Goal: Task Accomplishment & Management: Complete application form

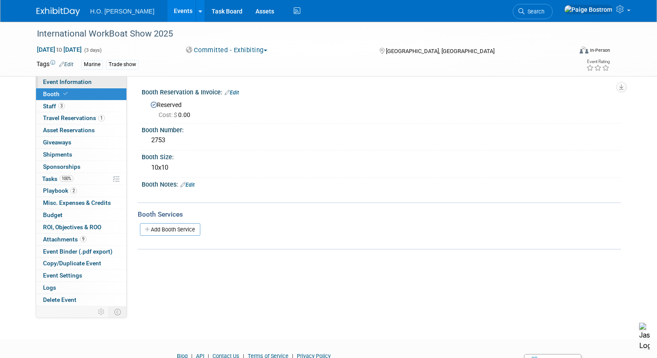
click at [87, 82] on span "Event Information" at bounding box center [67, 81] width 49 height 7
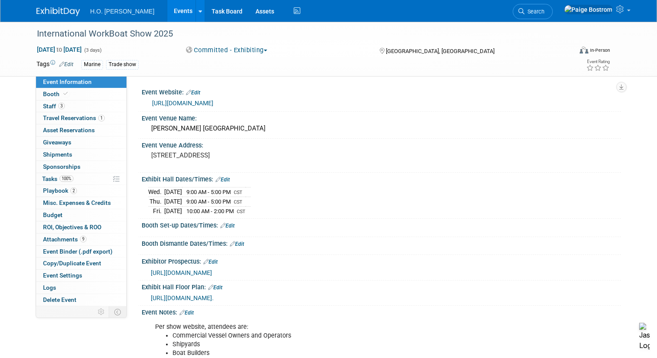
click at [167, 6] on link "Events" at bounding box center [183, 11] width 32 height 22
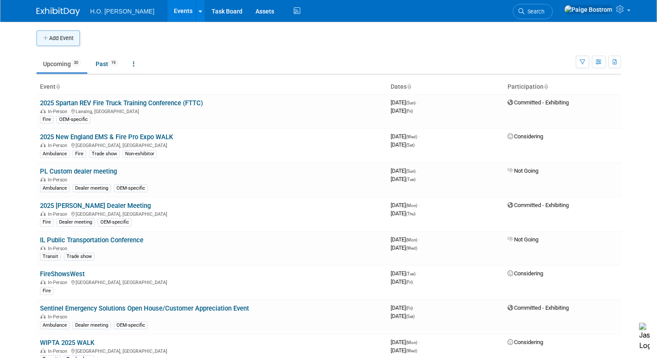
click at [63, 40] on button "Add Event" at bounding box center [58, 38] width 43 height 16
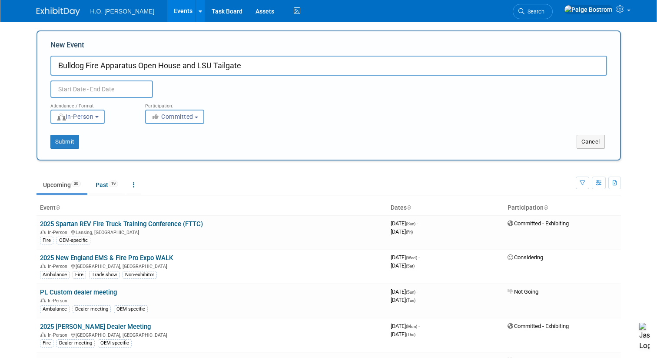
type input "Bulldog Fire Apparatus Open House and LSU Tailgate"
click at [353, 120] on div "Attendance / Format: <img src="[URL][DOMAIN_NAME]" style="width: 19px; margin-t…" at bounding box center [329, 111] width 570 height 26
click at [75, 89] on input "text" at bounding box center [101, 88] width 103 height 17
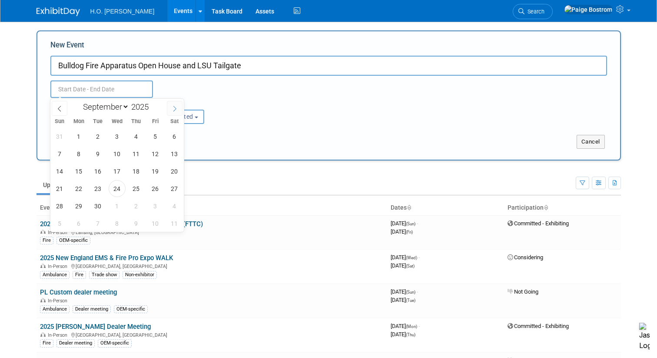
click at [178, 106] on span at bounding box center [175, 108] width 16 height 15
select select "9"
click at [137, 157] on span "9" at bounding box center [136, 153] width 17 height 17
click at [179, 152] on span "11" at bounding box center [174, 153] width 17 height 17
type input "[DATE] to [DATE]"
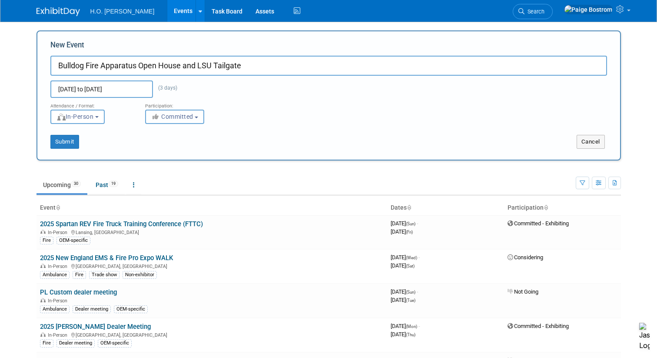
click at [174, 120] on button "Committed" at bounding box center [174, 117] width 59 height 14
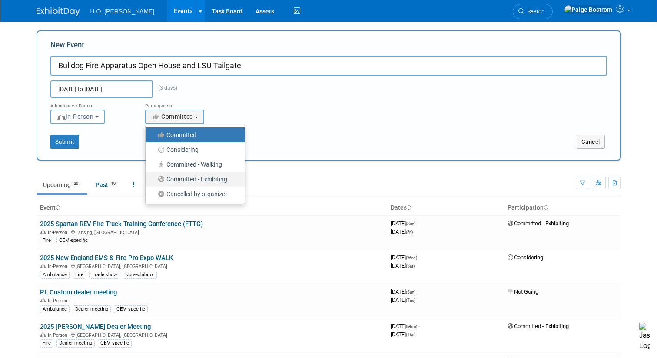
click at [194, 178] on label "Committed - Exhibiting" at bounding box center [193, 179] width 86 height 11
click at [153, 178] on input "Committed - Exhibiting" at bounding box center [151, 180] width 6 height 6
select select "102"
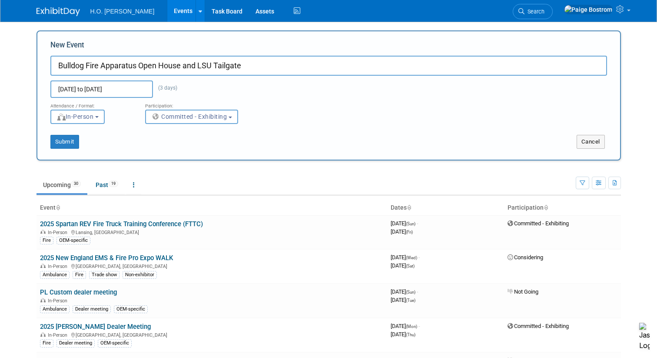
click at [290, 134] on div "Submit Cancel" at bounding box center [329, 136] width 570 height 25
click at [73, 142] on button "Submit" at bounding box center [64, 142] width 29 height 14
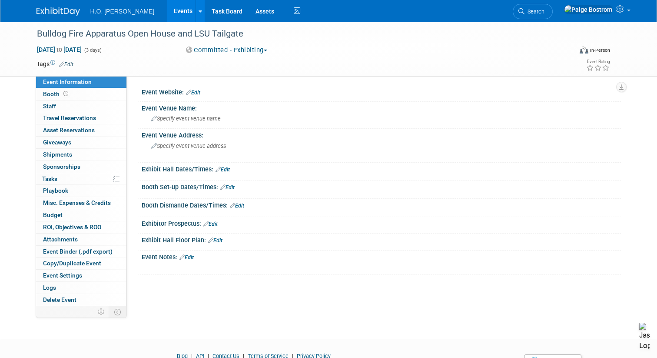
click at [68, 61] on link "Edit" at bounding box center [66, 64] width 14 height 6
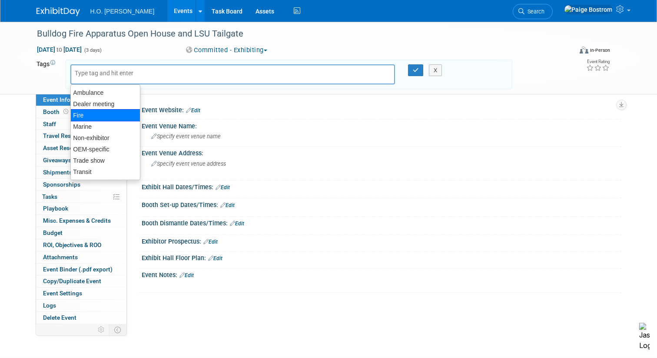
click at [105, 117] on div "Fire" at bounding box center [105, 115] width 70 height 12
type input "Fire"
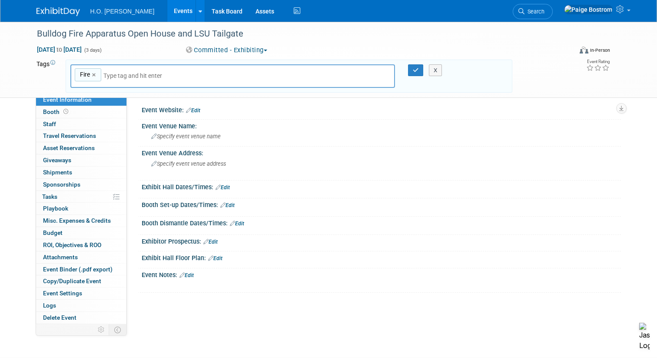
click at [137, 73] on input "text" at bounding box center [164, 75] width 122 height 9
type input "OEM-specific"
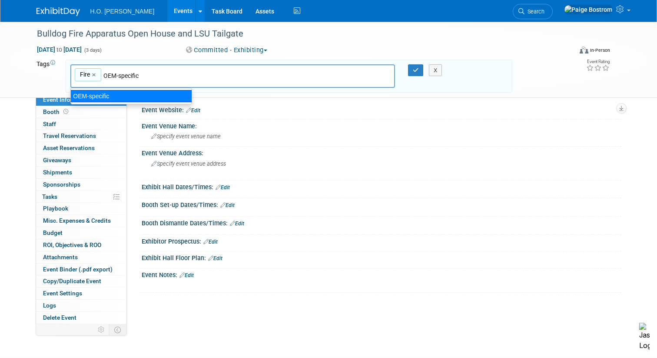
type input "Fire, OEM-specific"
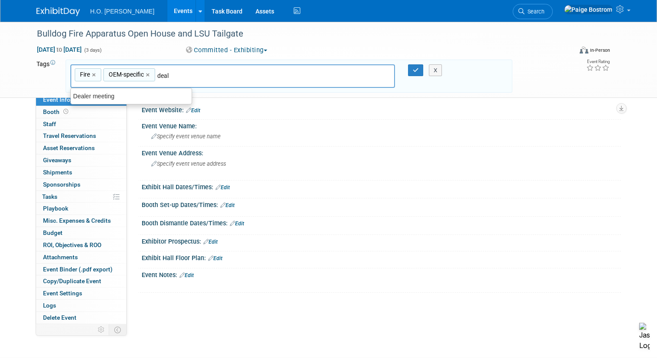
type input "Dealer meeting"
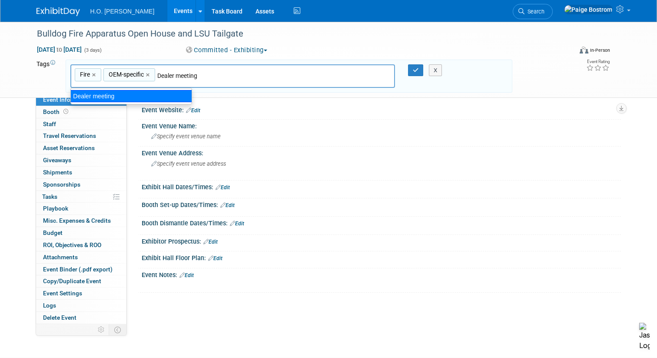
type input "Fire, OEM-specific, Dealer meeting"
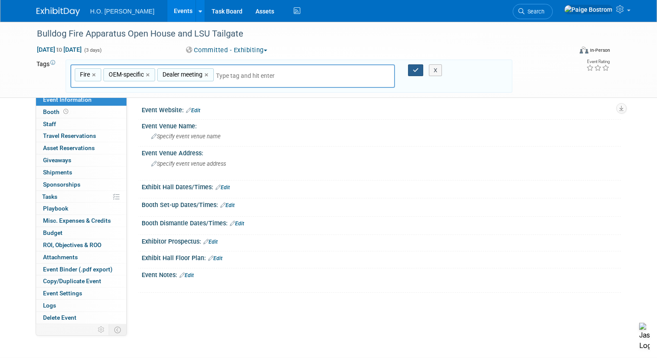
click at [417, 70] on icon "button" at bounding box center [416, 70] width 6 height 6
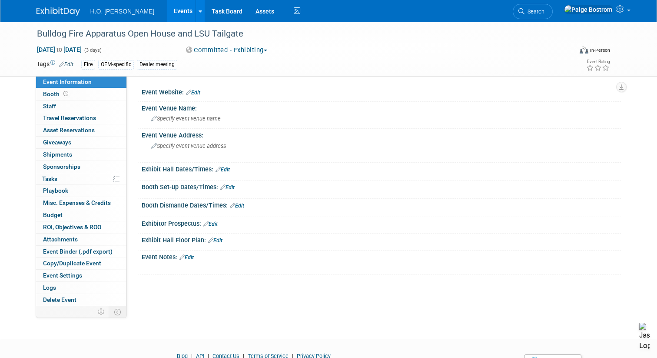
click at [354, 65] on div "Fire OEM-specific Dealer meeting" at bounding box center [296, 65] width 431 height 10
click at [70, 97] on link "Booth" at bounding box center [81, 94] width 90 height 12
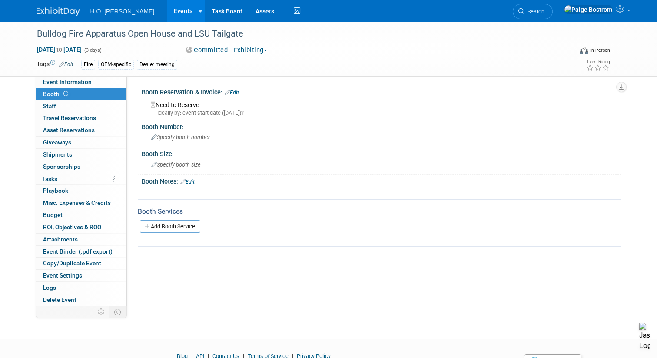
click at [237, 91] on link "Edit" at bounding box center [232, 93] width 14 height 6
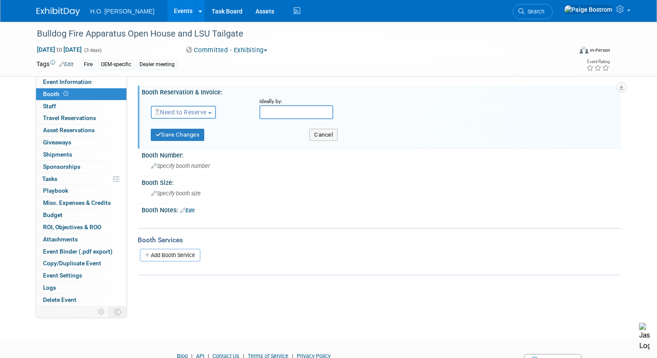
click at [199, 110] on span "Need to Reserve" at bounding box center [181, 112] width 52 height 7
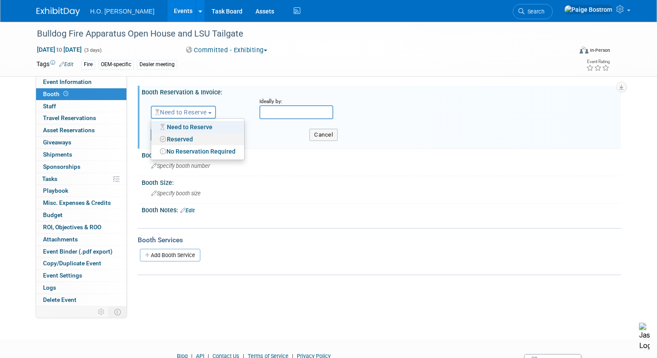
click at [195, 141] on link "Reserved" at bounding box center [197, 139] width 93 height 12
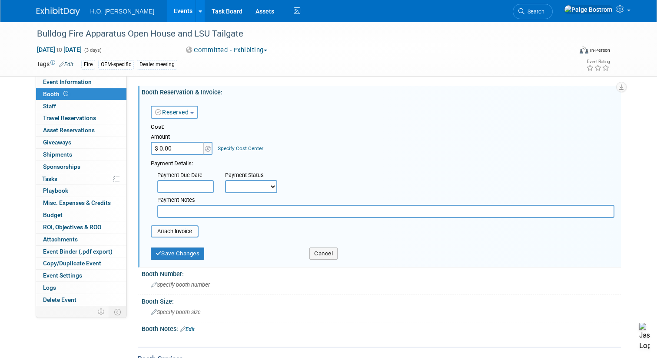
click at [185, 147] on input "$ 0.00" at bounding box center [178, 148] width 54 height 13
type input "$ 1,500.00"
click at [257, 191] on select "Not Paid Yet Partially Paid Paid in Full" at bounding box center [251, 186] width 52 height 13
select select "3"
click at [225, 180] on select "Not Paid Yet Partially Paid Paid in Full" at bounding box center [251, 186] width 52 height 13
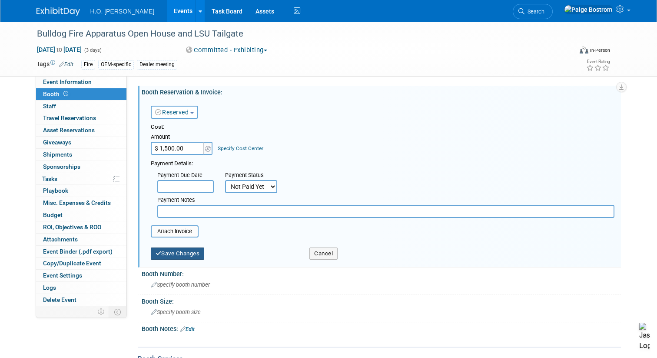
click at [186, 253] on button "Save Changes" at bounding box center [178, 253] width 54 height 12
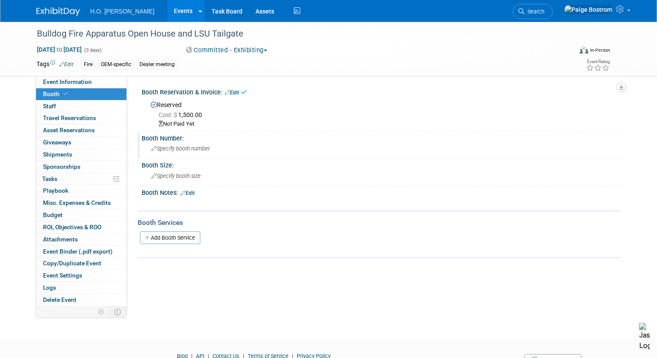
click at [174, 151] on span "Specify booth number" at bounding box center [180, 148] width 59 height 7
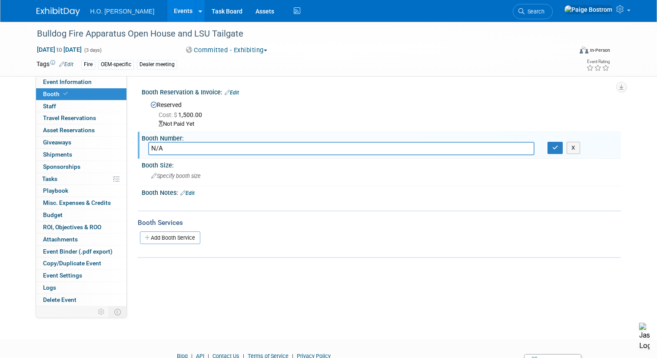
type input "N/A"
click at [556, 147] on icon "button" at bounding box center [556, 148] width 6 height 6
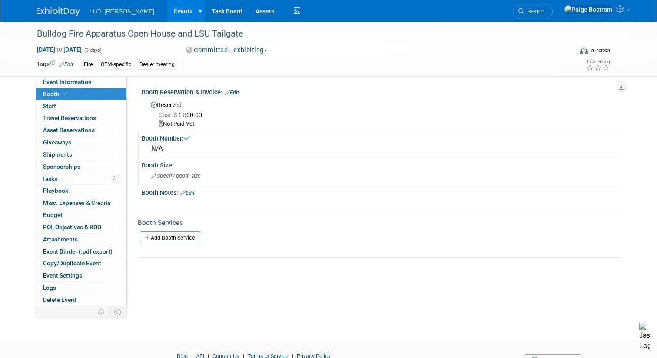
click at [184, 177] on span "Specify booth size" at bounding box center [176, 176] width 50 height 7
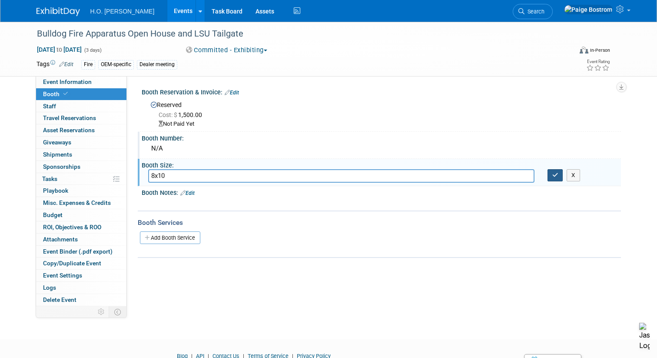
type input "8x10"
click at [557, 175] on icon "button" at bounding box center [556, 175] width 6 height 6
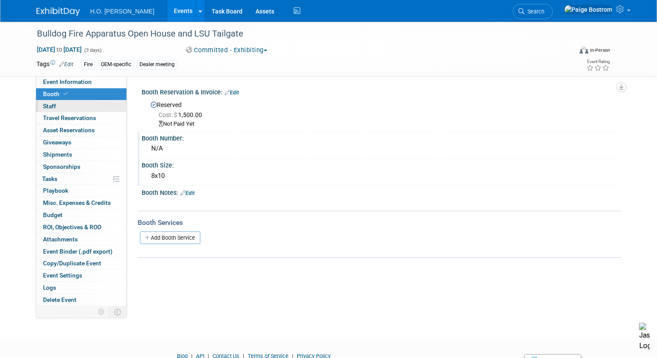
click at [67, 108] on link "0 Staff 0" at bounding box center [81, 106] width 90 height 12
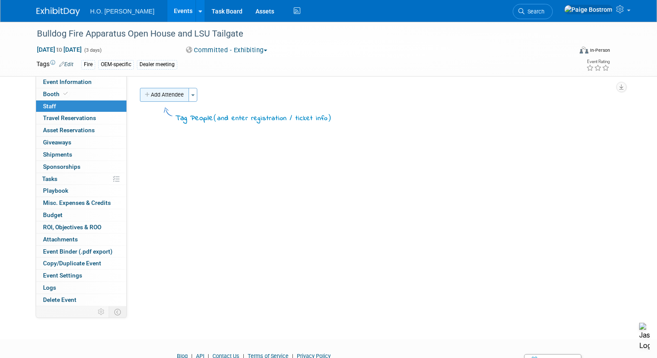
click at [178, 93] on button "Add Attendee" at bounding box center [164, 95] width 49 height 14
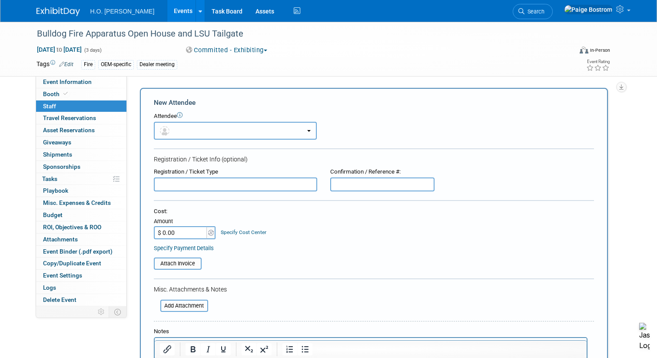
click at [212, 129] on button "button" at bounding box center [235, 131] width 163 height 18
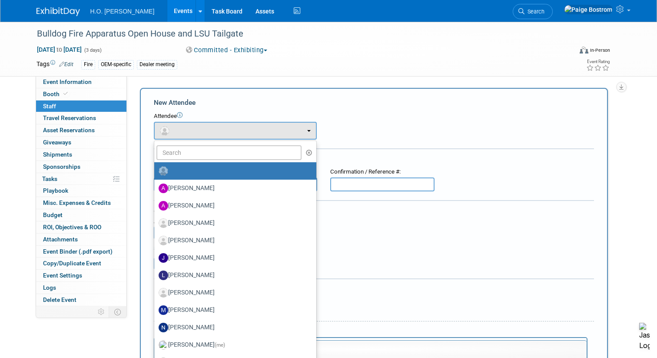
click at [195, 160] on ul "Andrew Reuss Arlen Larson Heiner Holger de Vries Jared Bostrom (me)" at bounding box center [235, 300] width 163 height 320
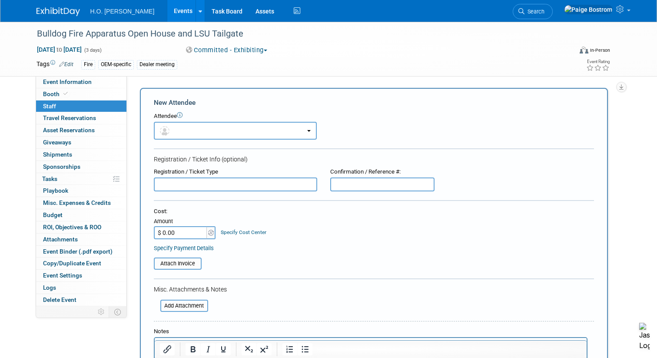
click at [191, 121] on div "Attendee <img src="https://www.exhibitday.com/Images/Unassigned-User-Icon.png" …" at bounding box center [374, 125] width 440 height 27
click at [191, 127] on button "button" at bounding box center [235, 131] width 163 height 18
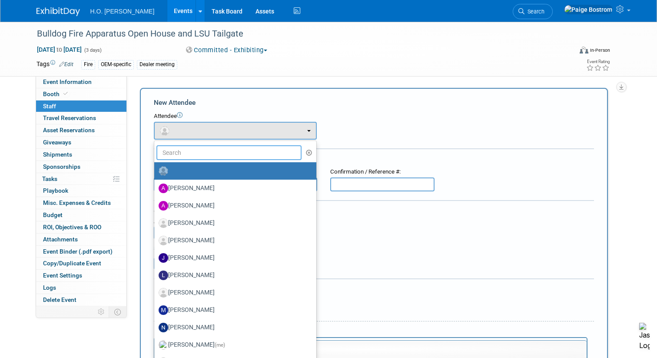
click at [184, 157] on input "text" at bounding box center [230, 152] width 146 height 15
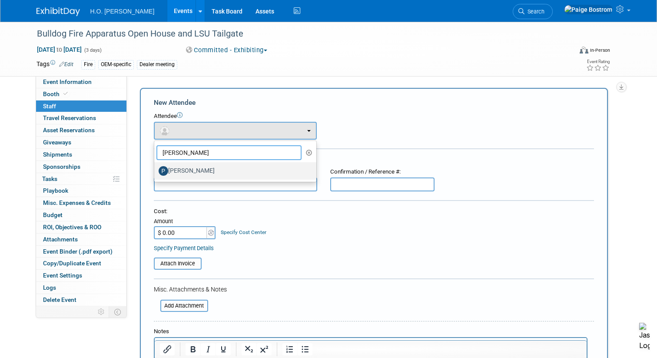
type input "paul"
click at [200, 170] on label "Paul Bostrom" at bounding box center [233, 171] width 149 height 14
click at [156, 170] on input "Paul Bostrom" at bounding box center [153, 170] width 6 height 6
select select "6e8d9416-c30f-43dc-82a2-ef960931f7c3"
select select "300"
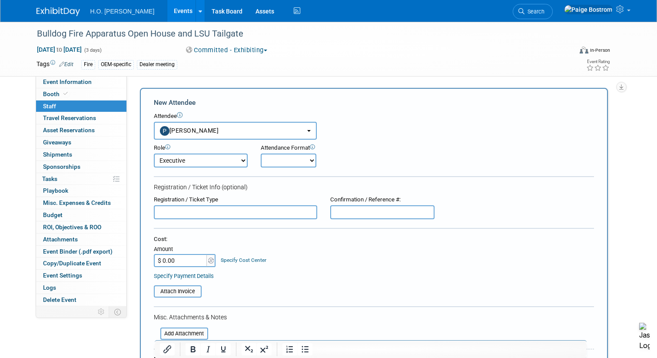
click at [287, 164] on select "Onsite Remote" at bounding box center [289, 160] width 56 height 14
select select "1"
click at [261, 153] on select "Onsite Remote" at bounding box center [289, 160] width 56 height 14
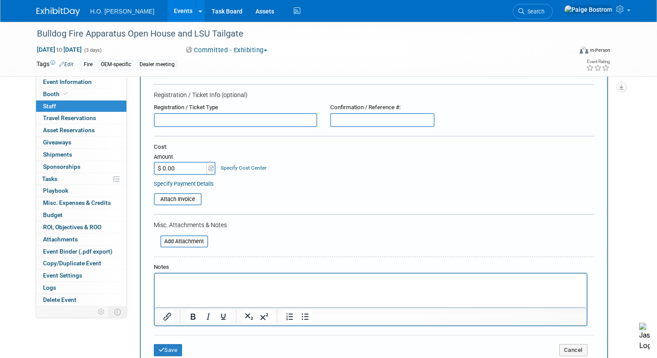
scroll to position [96, 0]
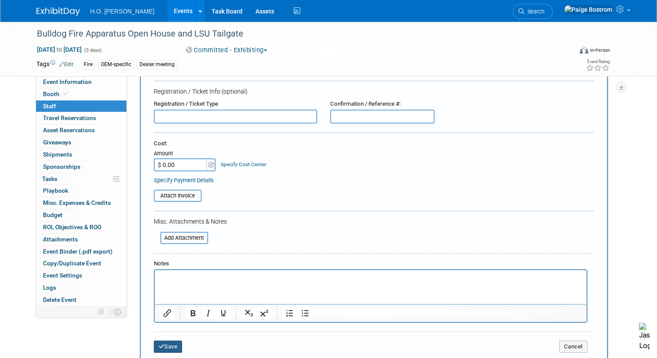
click at [168, 347] on button "Save" at bounding box center [168, 346] width 29 height 12
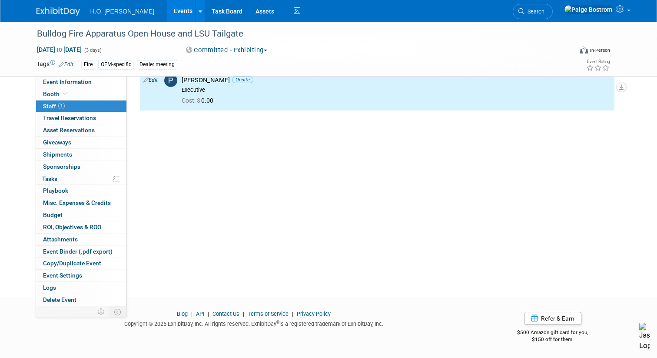
scroll to position [0, 0]
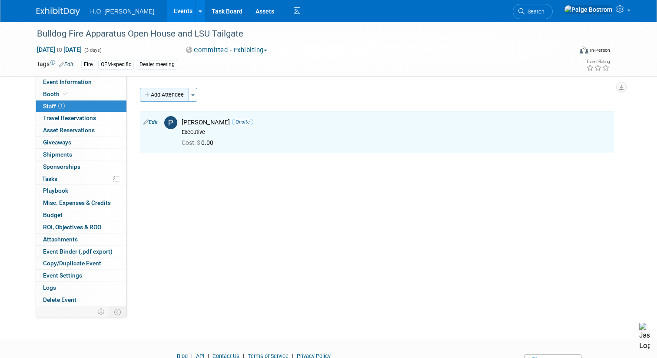
click at [174, 97] on button "Add Attendee" at bounding box center [164, 95] width 49 height 14
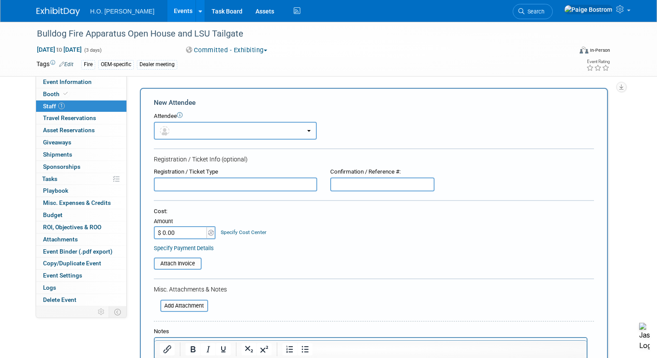
click at [193, 134] on button "button" at bounding box center [235, 131] width 163 height 18
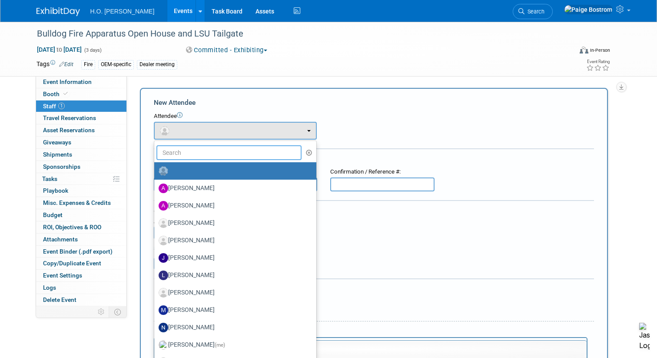
click at [196, 152] on input "text" at bounding box center [230, 152] width 146 height 15
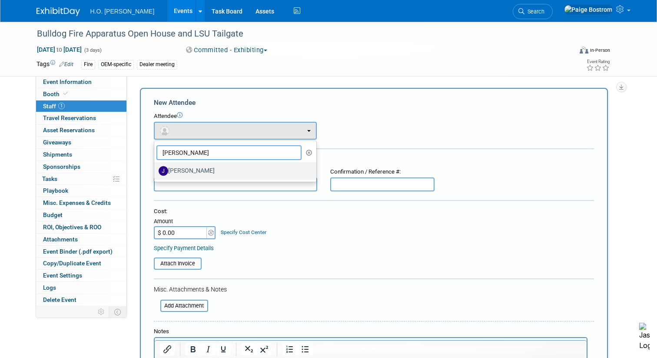
type input "jared"
click at [212, 167] on label "Jared Bostrom" at bounding box center [233, 171] width 149 height 14
click at [156, 167] on input "Jared Bostrom" at bounding box center [153, 170] width 6 height 6
select select "a19f9ce8-a5a2-4609-b414-83c5903c5c98"
select select "4"
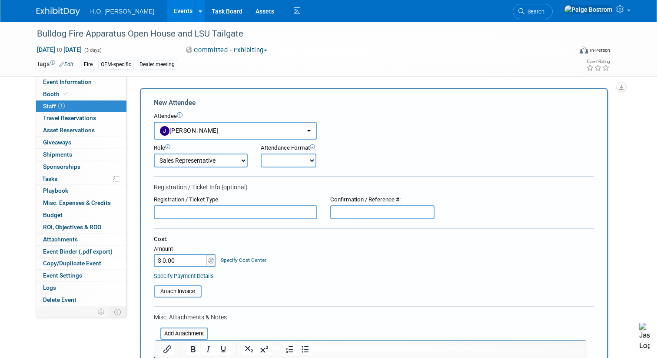
click at [283, 163] on select "Onsite Remote" at bounding box center [289, 160] width 56 height 14
select select "1"
click at [261, 153] on select "Onsite Remote" at bounding box center [289, 160] width 56 height 14
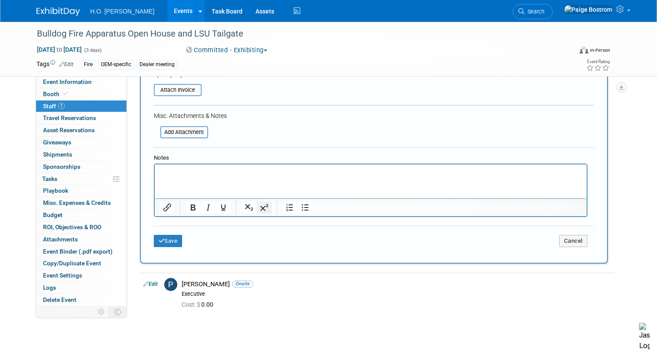
scroll to position [210, 0]
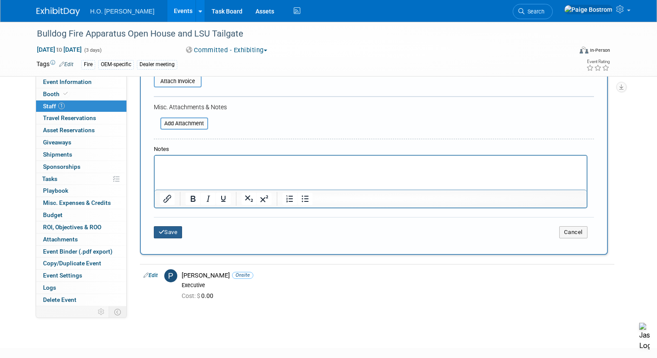
click at [170, 231] on button "Save" at bounding box center [168, 232] width 29 height 12
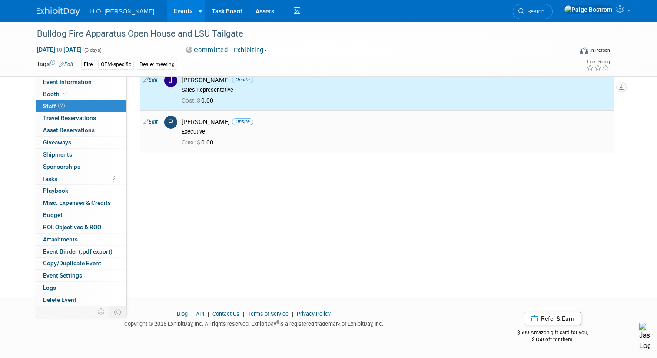
scroll to position [0, 0]
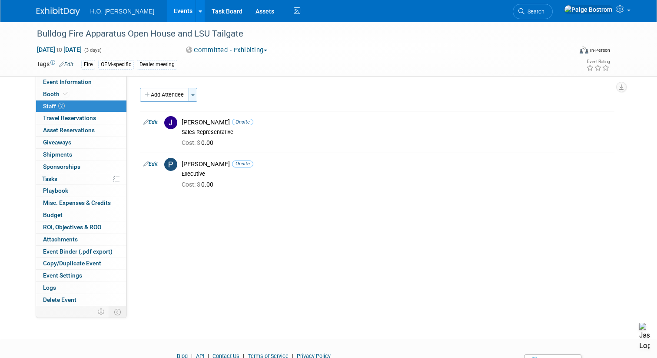
click at [194, 97] on button "Toggle Dropdown" at bounding box center [193, 95] width 9 height 14
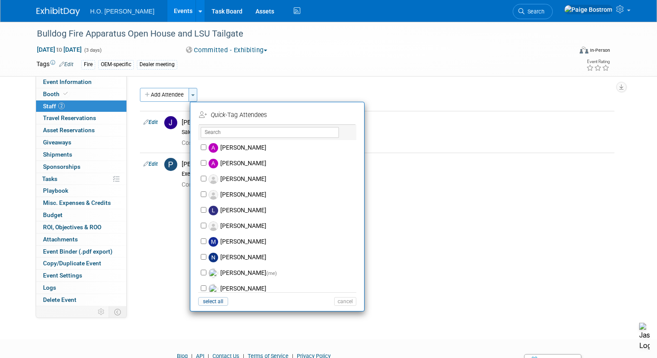
click at [194, 97] on button "Toggle Dropdown" at bounding box center [193, 95] width 9 height 14
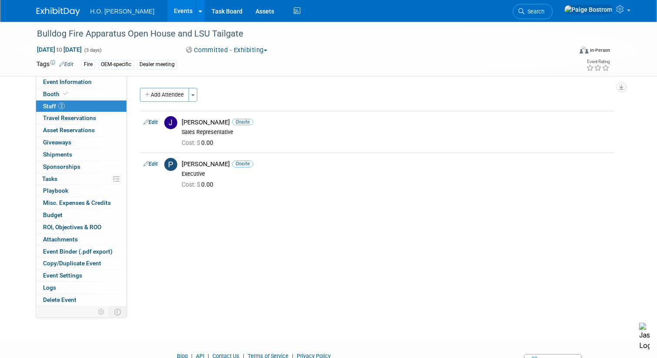
click at [277, 81] on div "Event Website: Edit Event Venue Name: Specify event venue name Event Venue Addr…" at bounding box center [374, 191] width 494 height 230
click at [85, 120] on span "Travel Reservations 0" at bounding box center [69, 117] width 53 height 7
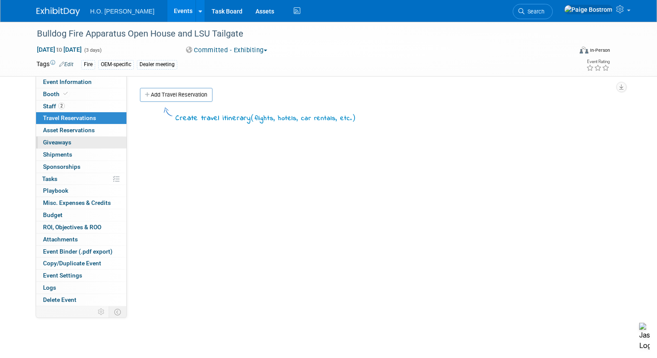
click at [74, 144] on link "0 Giveaways 0" at bounding box center [81, 143] width 90 height 12
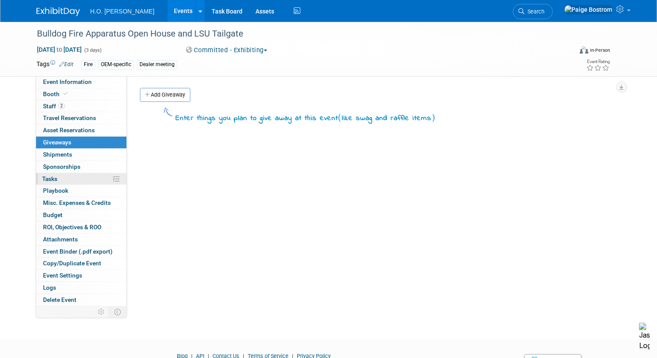
click at [84, 180] on link "0% Tasks 0%" at bounding box center [81, 179] width 90 height 12
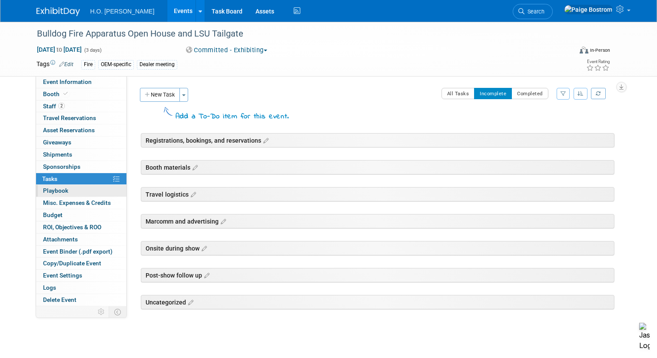
click at [64, 191] on span "Playbook 0" at bounding box center [55, 190] width 25 height 7
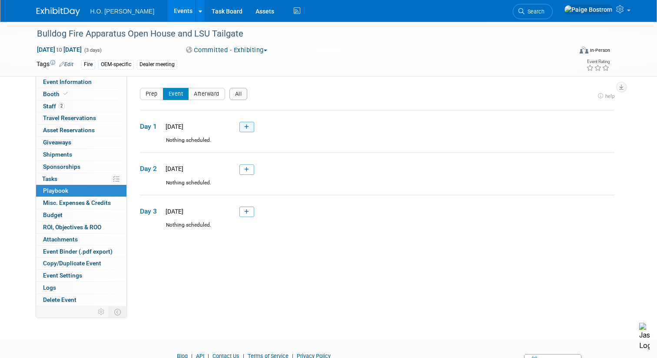
click at [244, 123] on link at bounding box center [247, 127] width 15 height 10
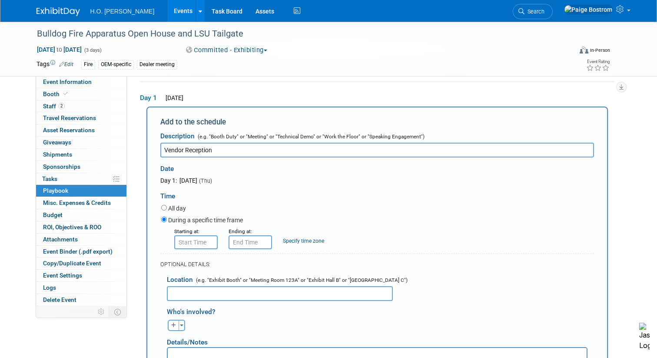
type input "Vendor Reception"
click at [201, 244] on input "8:00 AM" at bounding box center [195, 242] width 43 height 14
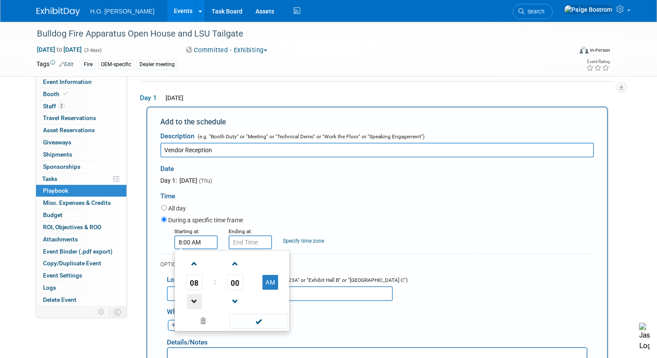
click at [194, 300] on span at bounding box center [194, 301] width 15 height 15
click at [196, 266] on span at bounding box center [194, 263] width 15 height 15
click at [273, 281] on button "AM" at bounding box center [271, 282] width 16 height 15
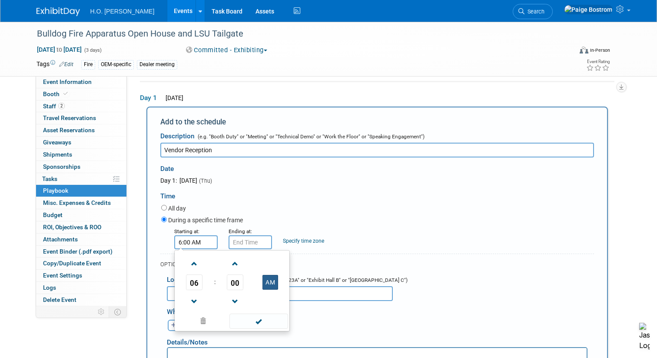
type input "6:00 PM"
click at [271, 323] on span at bounding box center [259, 321] width 59 height 15
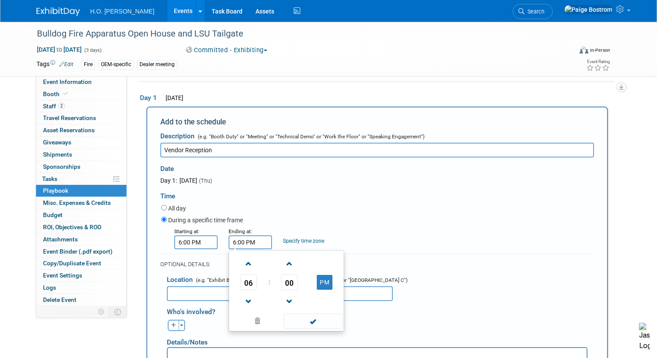
click at [252, 241] on input "6:00 PM" at bounding box center [250, 242] width 43 height 14
click at [240, 240] on input "6:00 PM" at bounding box center [250, 242] width 43 height 14
click at [250, 265] on span at bounding box center [248, 263] width 15 height 15
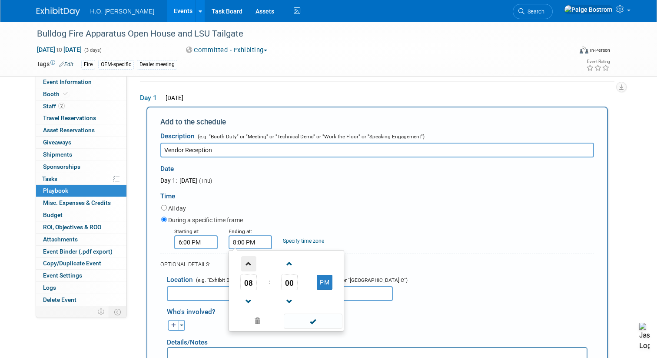
type input "9:00 PM"
click at [310, 323] on span at bounding box center [313, 321] width 59 height 15
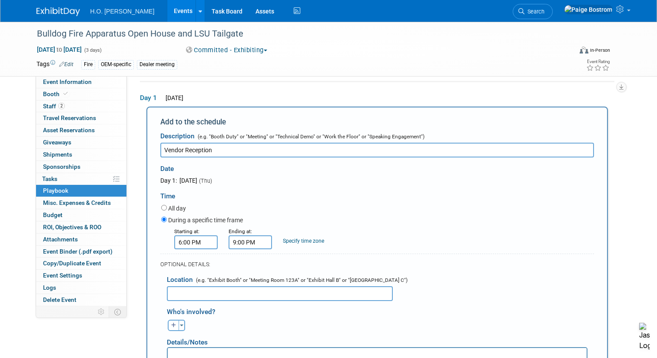
click at [184, 295] on input "text" at bounding box center [280, 293] width 226 height 15
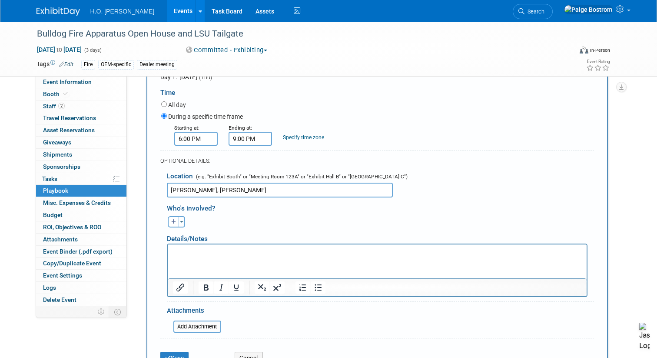
scroll to position [143, 0]
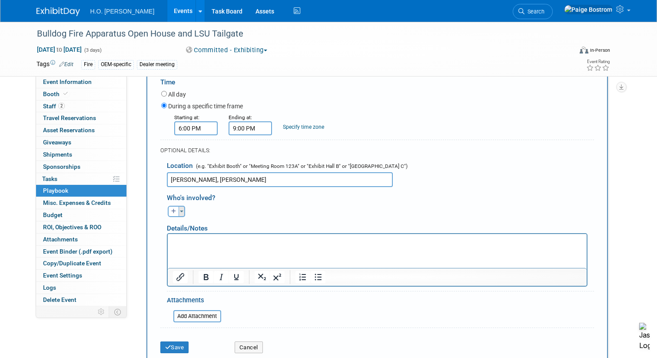
type input "Mike Anderson's, Gonzales"
click at [184, 210] on button "Toggle Dropdown" at bounding box center [182, 211] width 7 height 11
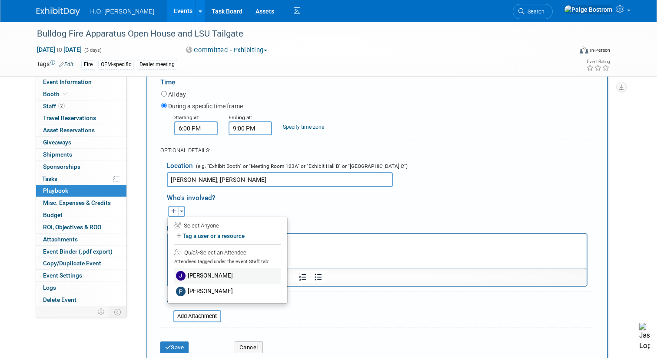
click at [194, 272] on label "Jared Bostrom" at bounding box center [227, 276] width 107 height 16
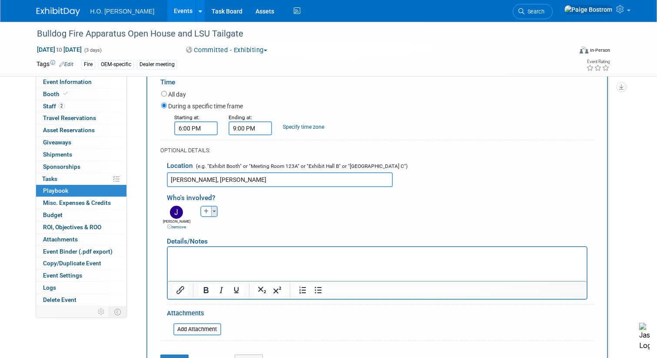
click at [214, 215] on button "Toggle Dropdown" at bounding box center [214, 211] width 7 height 11
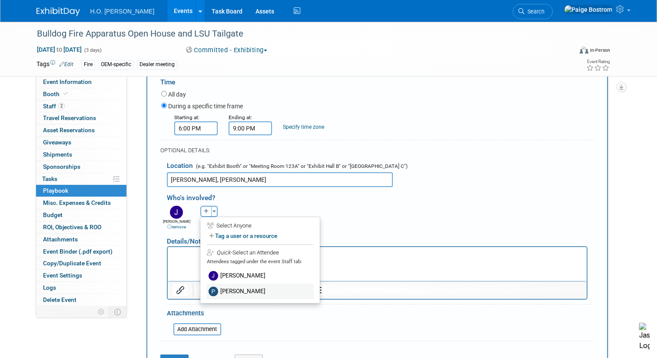
click at [223, 290] on label "Paul Bostrom" at bounding box center [260, 292] width 107 height 16
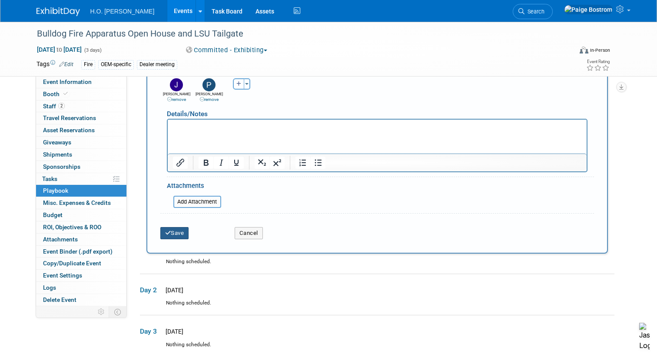
click at [179, 238] on button "Save" at bounding box center [174, 233] width 29 height 12
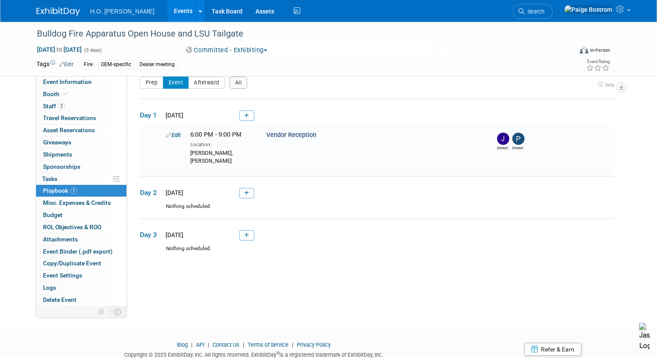
scroll to position [0, 0]
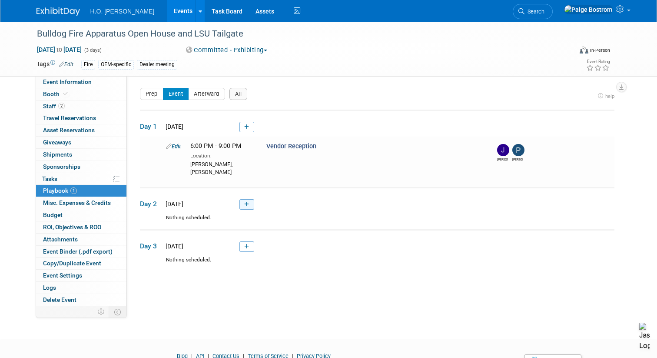
click at [245, 207] on link at bounding box center [247, 204] width 15 height 10
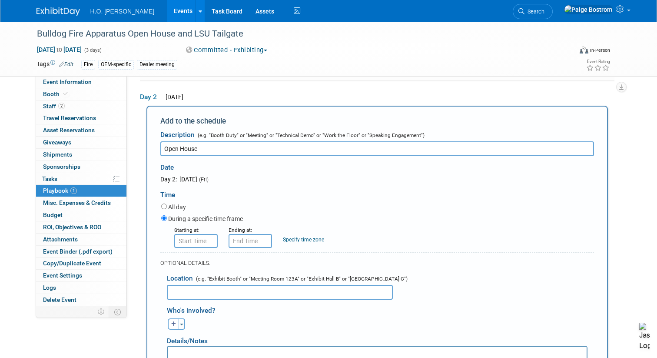
type input "Open House"
click at [203, 243] on input "8:00 AM" at bounding box center [195, 241] width 43 height 14
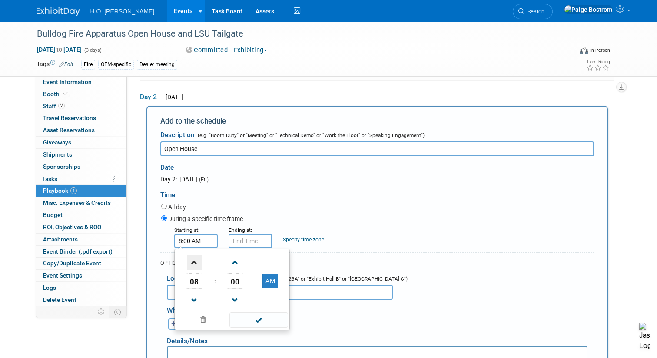
click at [197, 262] on span at bounding box center [194, 262] width 15 height 15
click at [273, 283] on button "AM" at bounding box center [271, 281] width 16 height 15
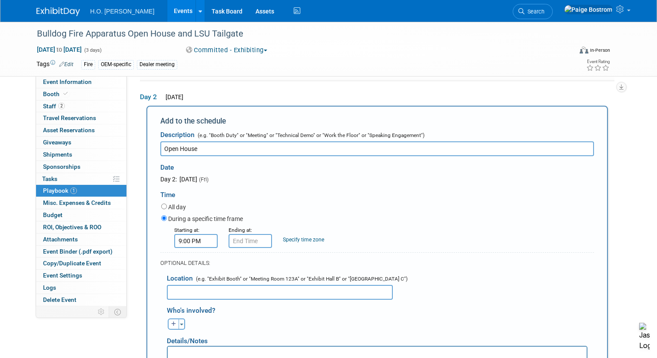
click at [203, 245] on input "9:00 PM" at bounding box center [195, 241] width 43 height 14
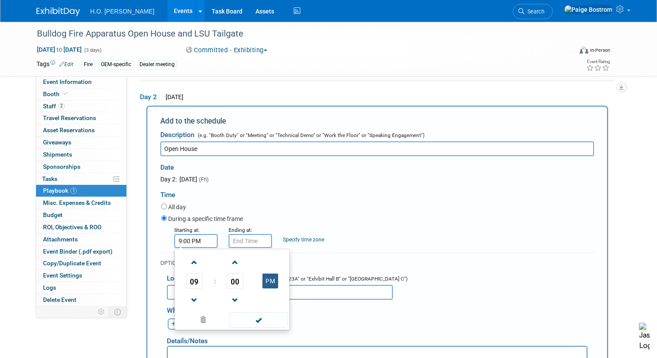
click at [273, 284] on button "PM" at bounding box center [271, 281] width 16 height 15
type input "9:00 AM"
click at [275, 324] on span at bounding box center [259, 319] width 59 height 15
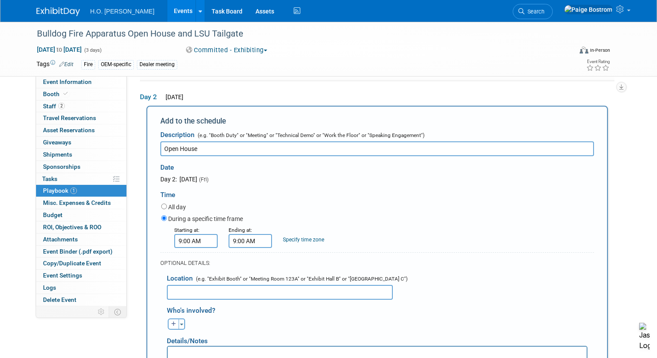
click at [258, 245] on input "9:00 AM" at bounding box center [250, 241] width 43 height 14
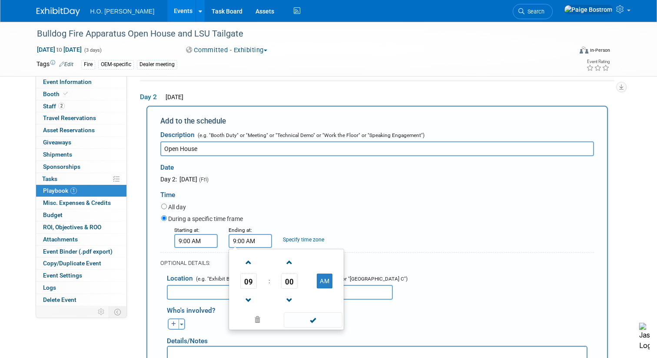
click at [235, 238] on input "9:00 AM" at bounding box center [250, 241] width 43 height 14
click at [249, 283] on span "09" at bounding box center [248, 281] width 17 height 16
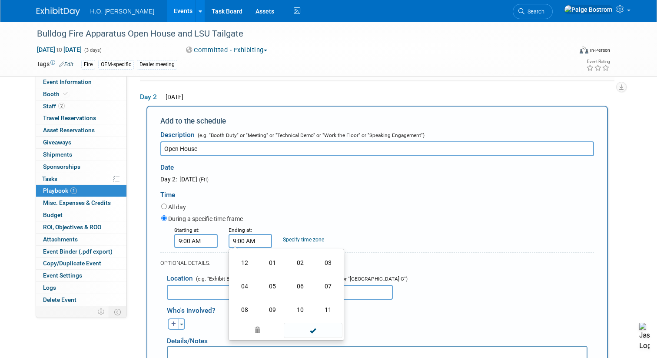
click at [330, 264] on td "03" at bounding box center [328, 262] width 28 height 23
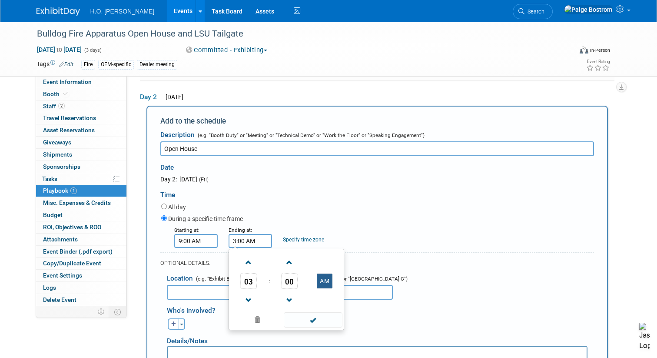
click at [329, 281] on button "AM" at bounding box center [325, 281] width 16 height 15
type input "3:00 PM"
click at [327, 321] on span at bounding box center [313, 319] width 59 height 15
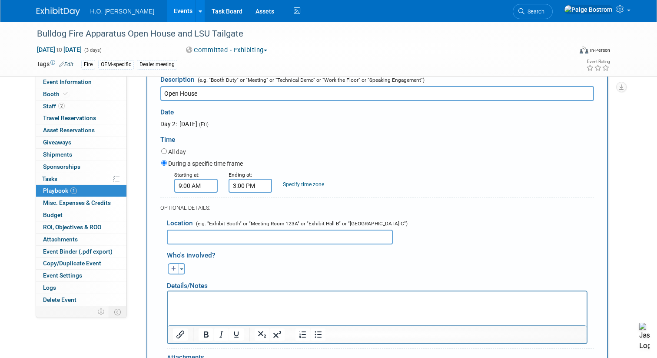
scroll to position [162, 0]
click at [222, 236] on input "text" at bounding box center [280, 236] width 226 height 15
click at [205, 236] on input "Bulldog Praireville" at bounding box center [280, 236] width 226 height 15
click at [204, 238] on input "Bulldog Praireville" at bounding box center [280, 236] width 226 height 15
type input "Bulldog Prairieville"
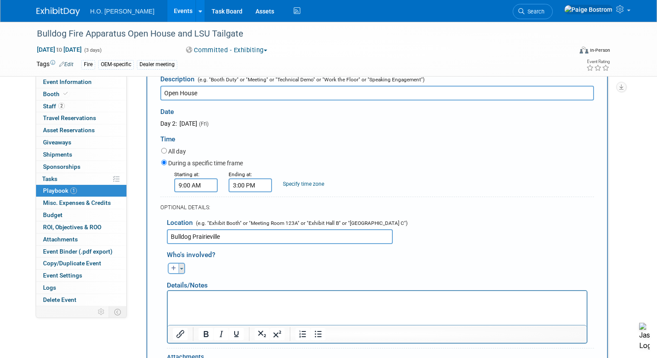
click at [184, 269] on button "Toggle Dropdown" at bounding box center [182, 268] width 7 height 11
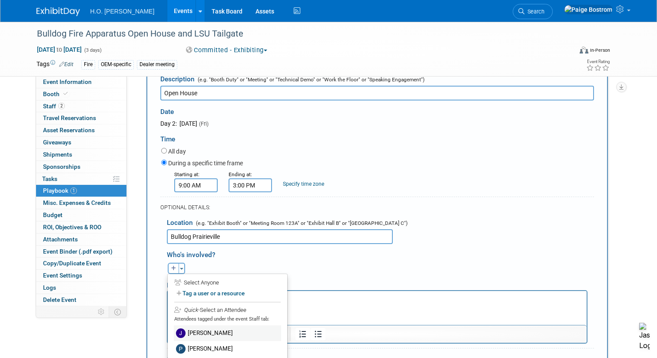
click at [204, 339] on label "Jared Bostrom" at bounding box center [227, 333] width 107 height 16
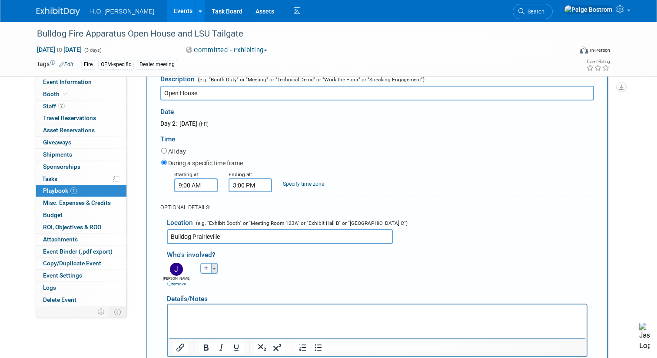
click at [217, 270] on button "Toggle Dropdown" at bounding box center [214, 268] width 7 height 11
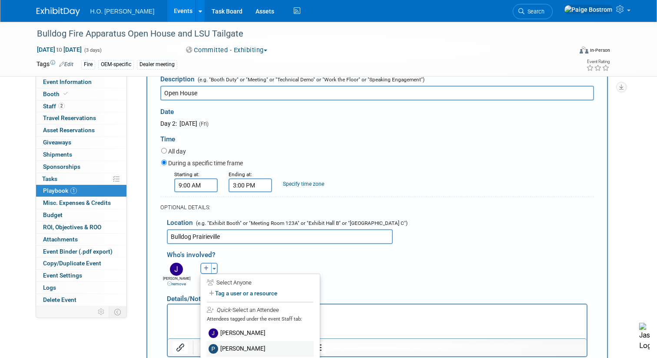
click at [238, 348] on label "Paul Bostrom" at bounding box center [260, 349] width 107 height 16
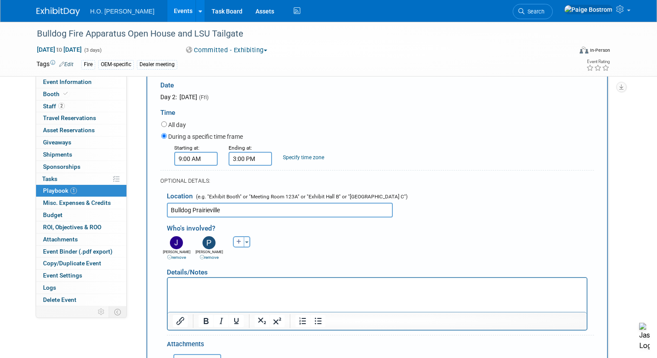
scroll to position [205, 0]
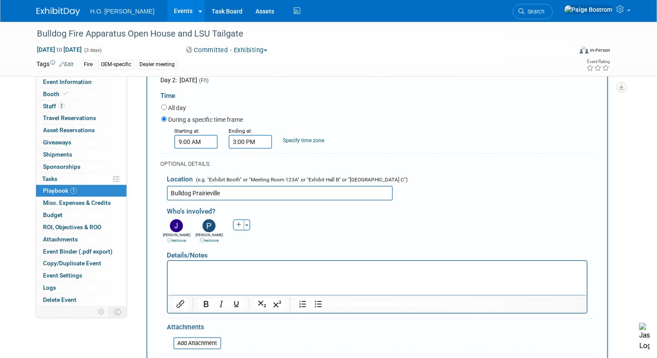
click at [248, 273] on html at bounding box center [376, 266] width 419 height 12
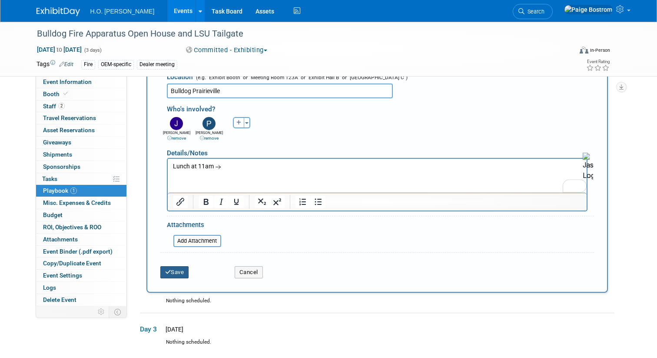
click at [182, 271] on button "Save" at bounding box center [174, 272] width 29 height 12
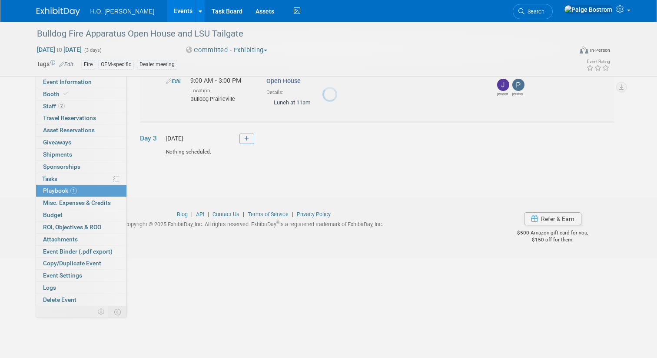
scroll to position [43, 0]
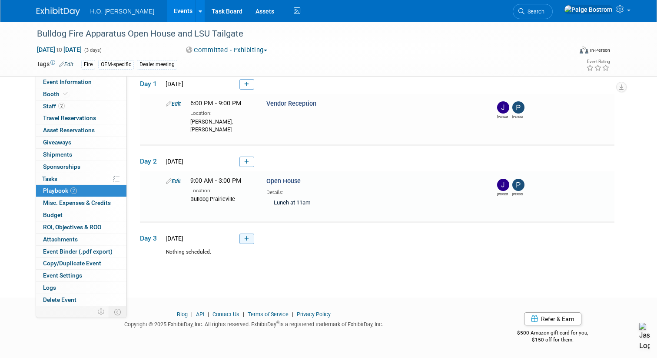
click at [248, 241] on link at bounding box center [247, 239] width 15 height 10
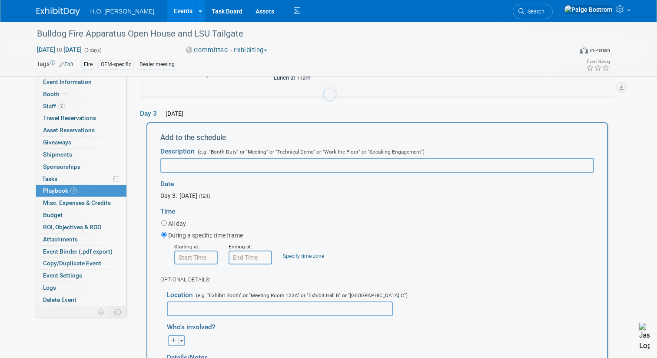
scroll to position [0, 0]
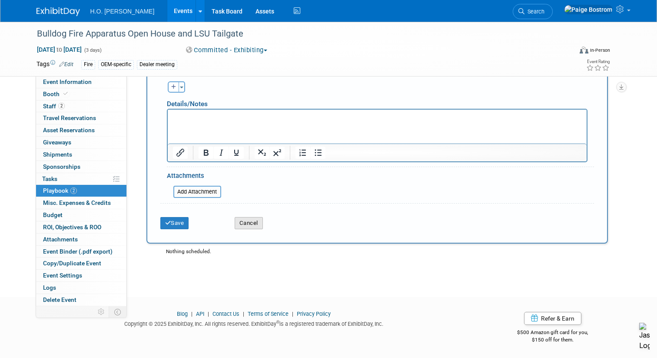
click at [251, 222] on button "Cancel" at bounding box center [249, 223] width 28 height 12
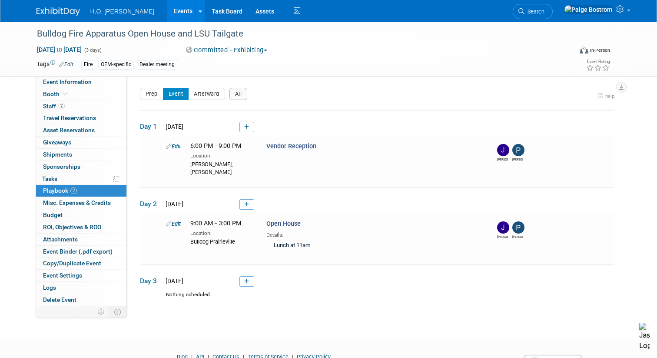
click at [80, 192] on link "2 Playbook 2" at bounding box center [81, 191] width 90 height 12
click at [88, 83] on span "Event Information" at bounding box center [67, 81] width 49 height 7
